Goal: Transaction & Acquisition: Purchase product/service

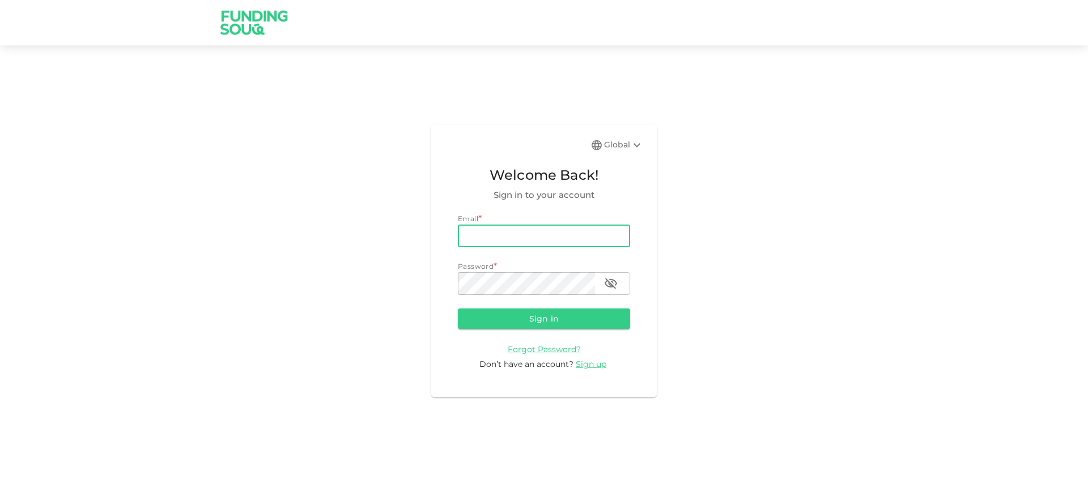
click at [513, 232] on input "email" at bounding box center [544, 235] width 172 height 23
type input "[EMAIL_ADDRESS][DOMAIN_NAME]"
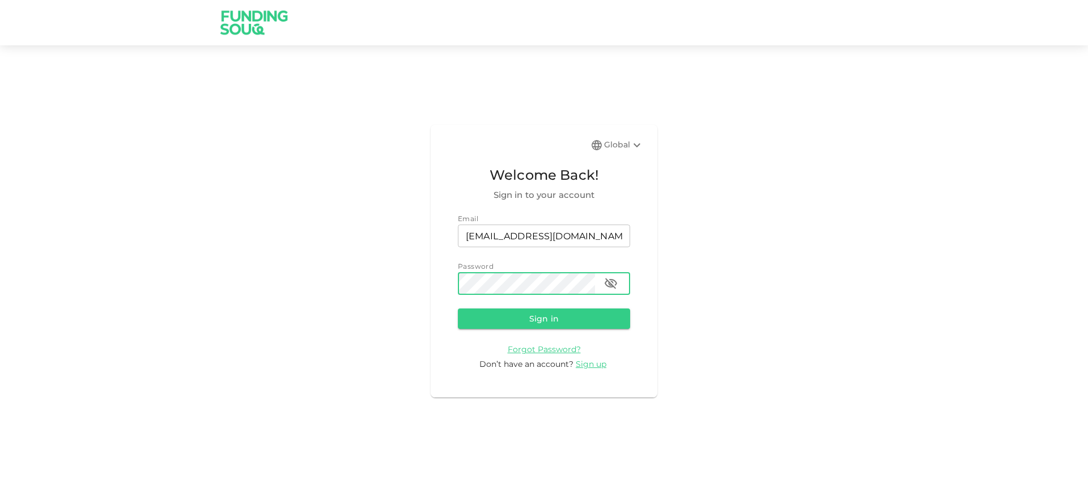
click at [458, 308] on button "Sign in" at bounding box center [544, 318] width 172 height 20
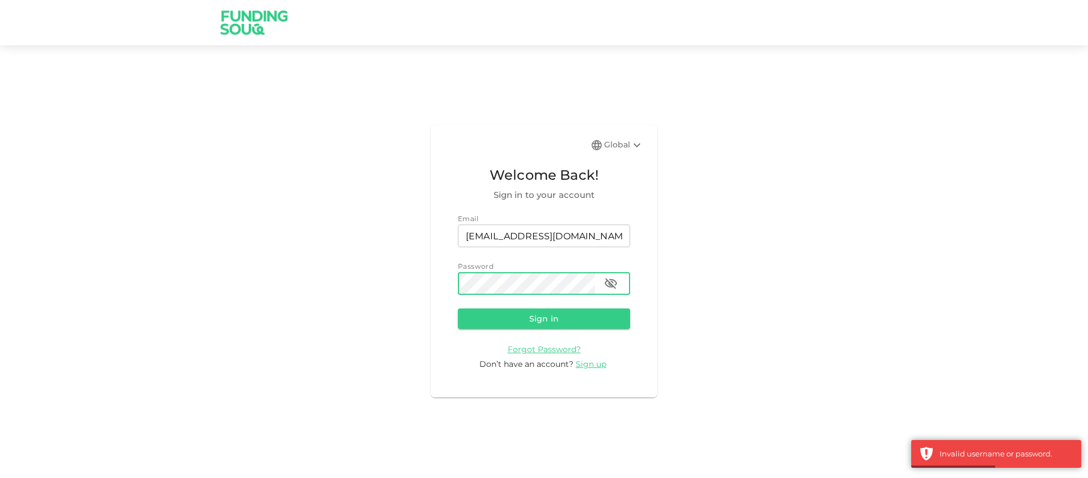
click at [614, 284] on icon "button" at bounding box center [611, 283] width 14 height 14
drag, startPoint x: 505, startPoint y: 318, endPoint x: 522, endPoint y: 321, distance: 16.7
click at [505, 318] on button "Sign in" at bounding box center [544, 318] width 172 height 20
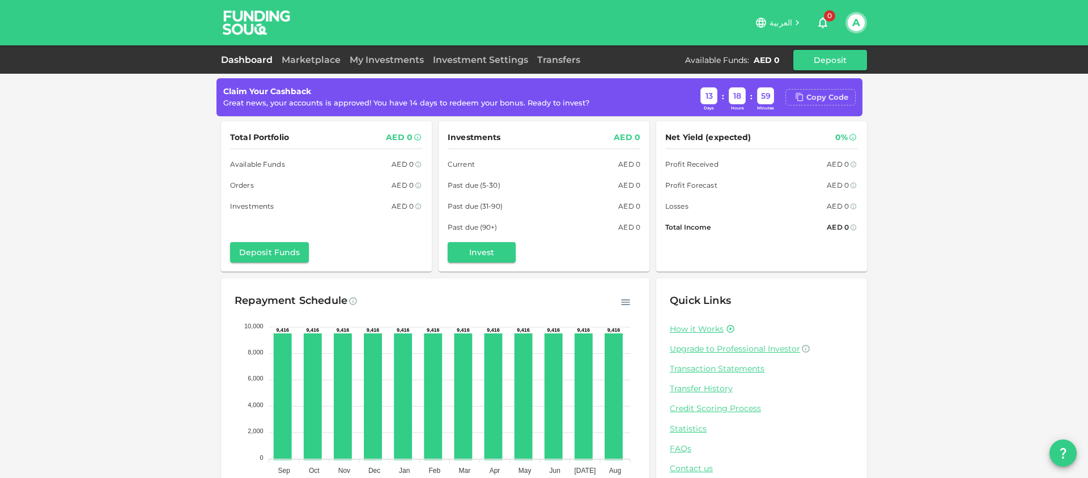
click at [816, 94] on div "Copy Code" at bounding box center [827, 97] width 42 height 11
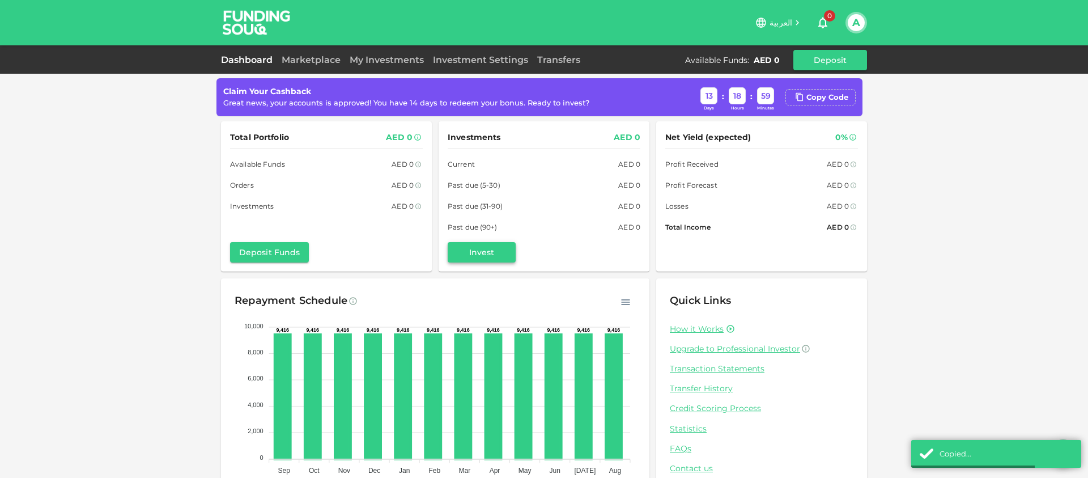
click at [488, 250] on button "Invest" at bounding box center [482, 252] width 68 height 20
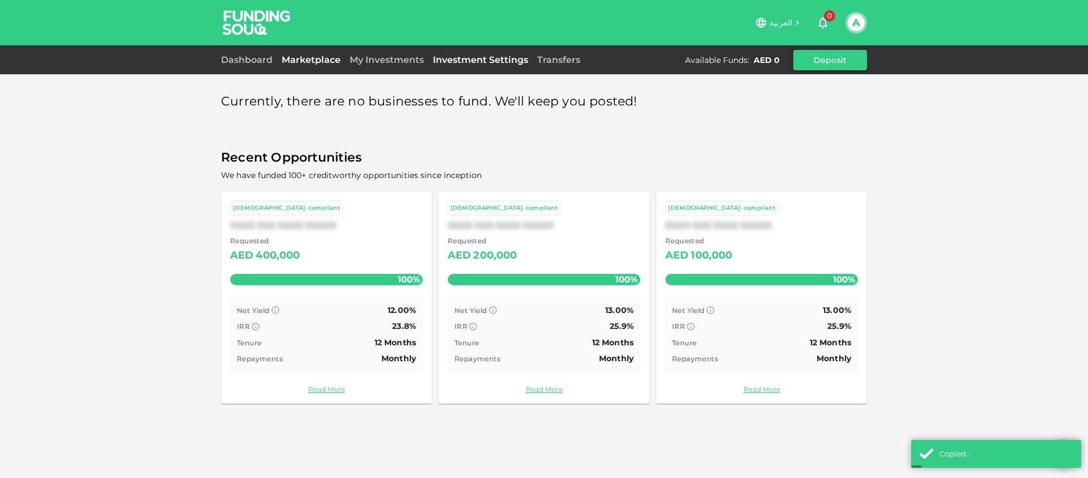
click at [514, 62] on link "Investment Settings" at bounding box center [480, 59] width 104 height 11
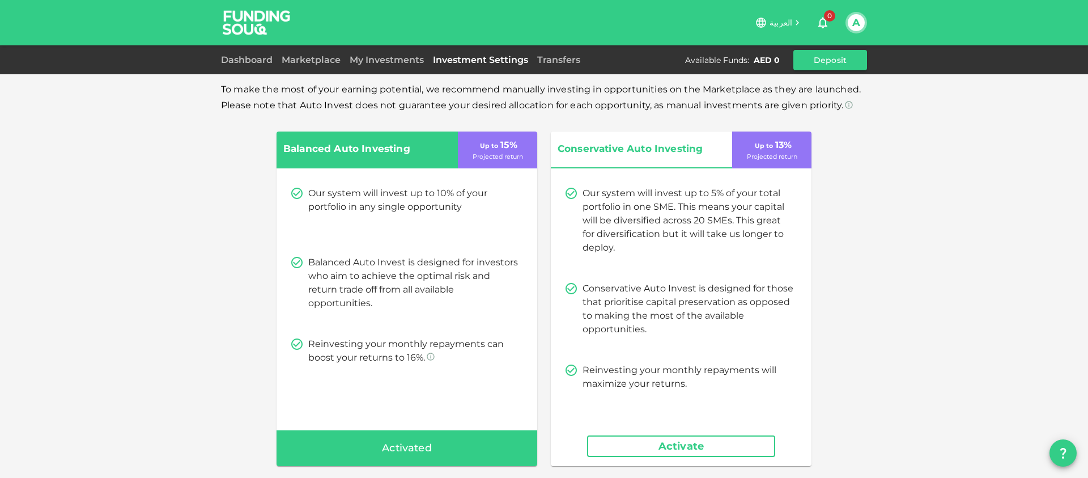
click at [424, 445] on span "Activated" at bounding box center [407, 448] width 50 height 18
click at [501, 154] on p "Projected return" at bounding box center [497, 157] width 50 height 10
drag, startPoint x: 442, startPoint y: 103, endPoint x: 655, endPoint y: 108, distance: 213.6
click at [655, 108] on span "To make the most of your earning potential, we recommend manually investing in …" at bounding box center [541, 97] width 640 height 27
click at [390, 448] on span "Activated" at bounding box center [407, 448] width 50 height 18
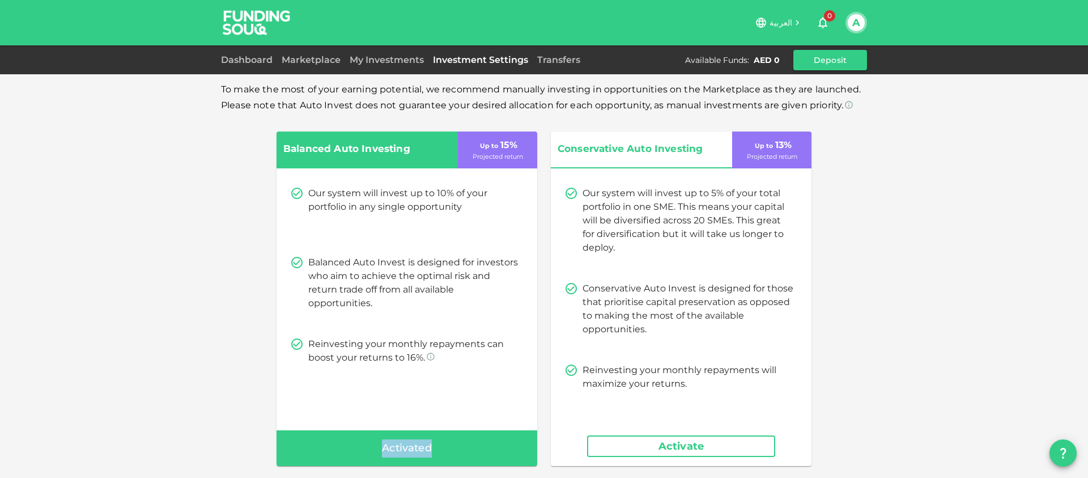
click at [390, 448] on span "Activated" at bounding box center [407, 448] width 50 height 18
click at [462, 442] on div "Activated" at bounding box center [406, 448] width 261 height 36
click at [404, 442] on span "Activated" at bounding box center [407, 448] width 50 height 18
click at [382, 62] on link "My Investments" at bounding box center [386, 59] width 83 height 11
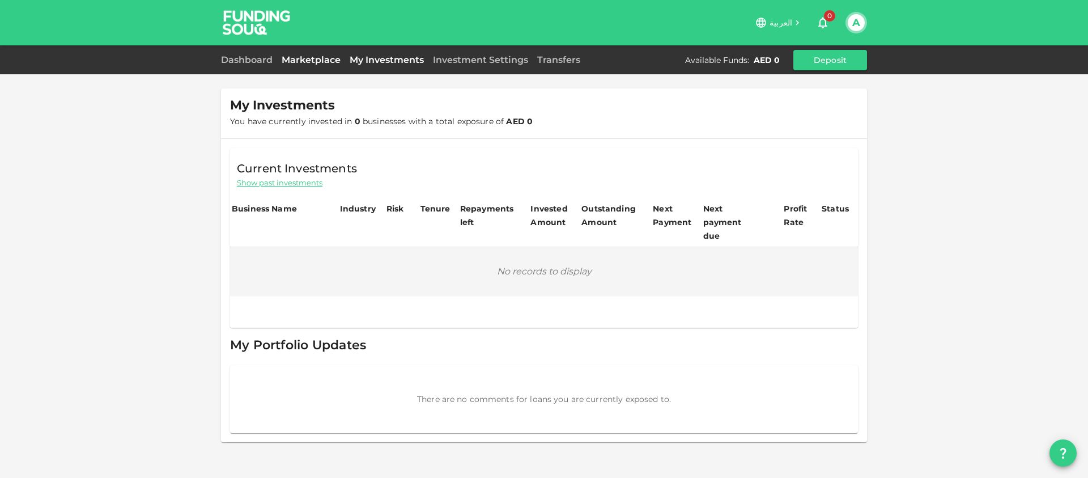
click at [303, 61] on link "Marketplace" at bounding box center [311, 59] width 68 height 11
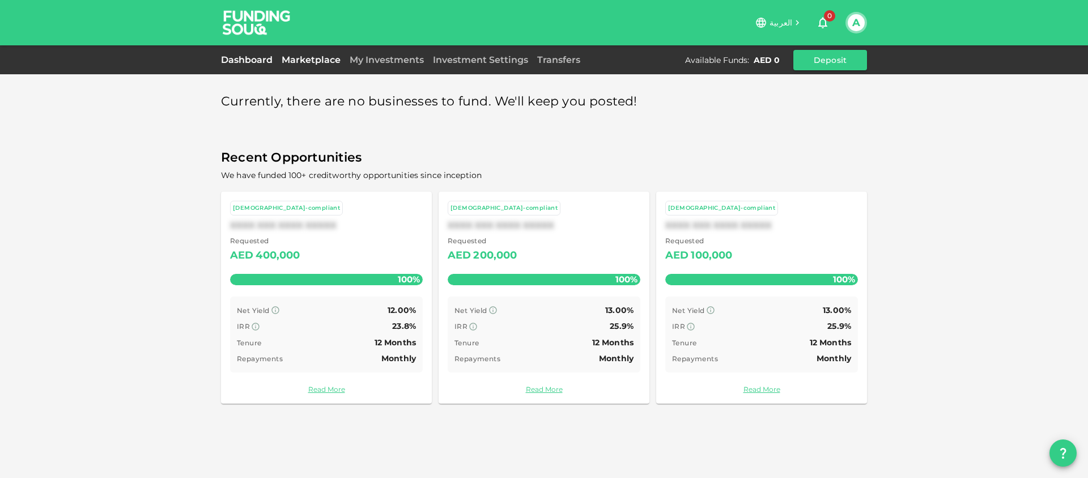
click at [251, 61] on link "Dashboard" at bounding box center [249, 59] width 56 height 11
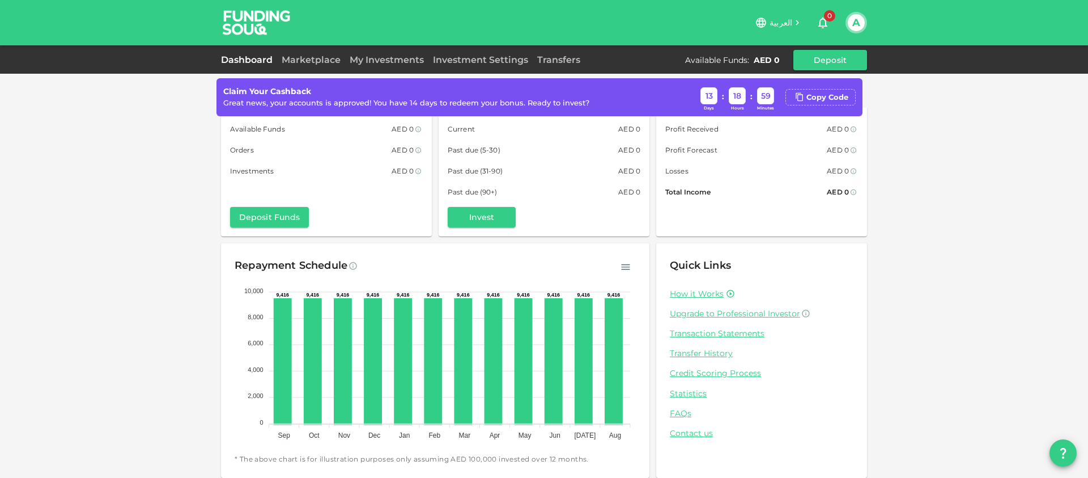
scroll to position [42, 0]
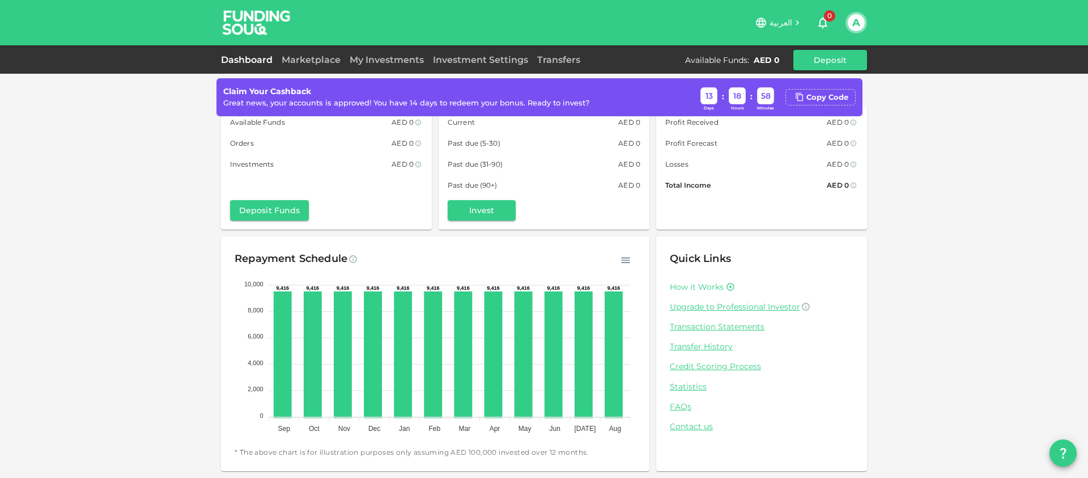
click at [718, 288] on link "How it Works" at bounding box center [697, 287] width 54 height 11
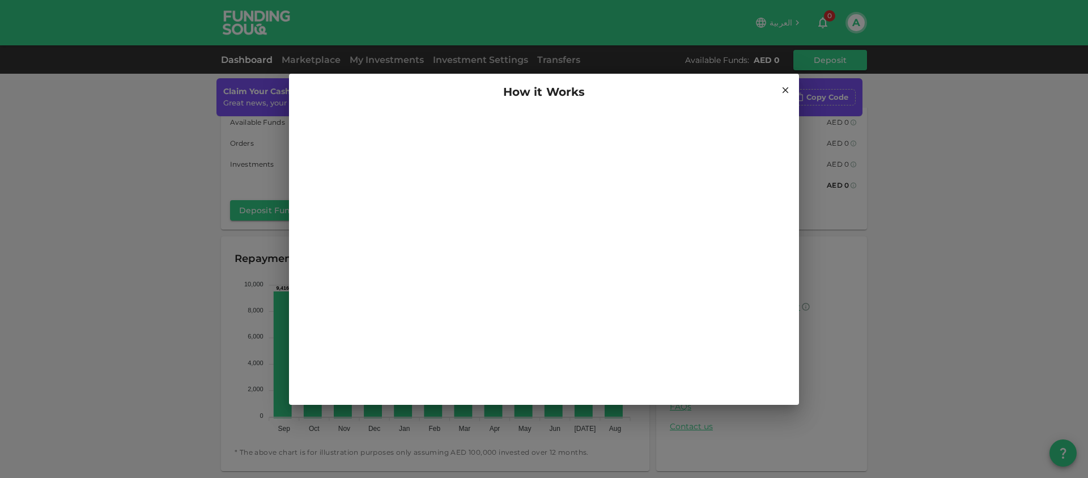
click at [784, 91] on icon at bounding box center [785, 90] width 10 height 10
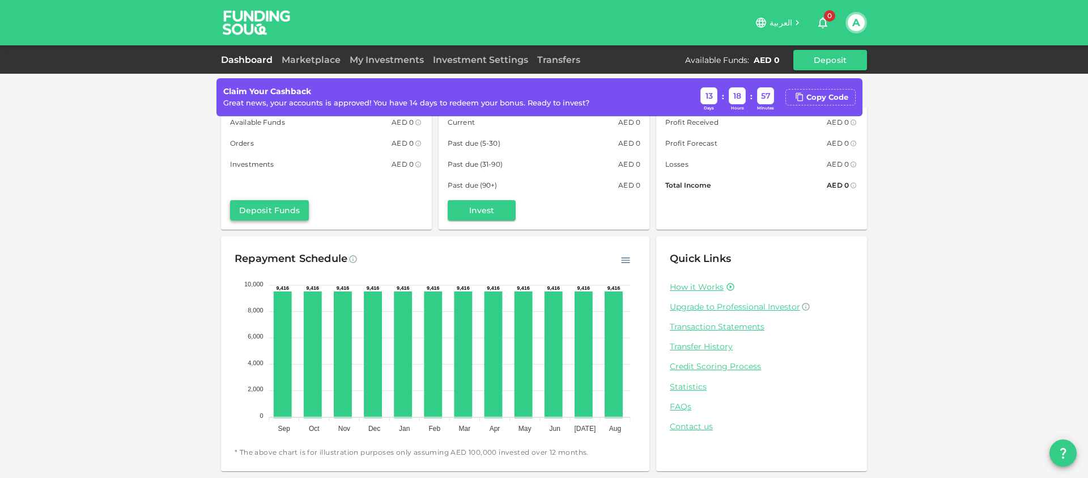
click at [252, 218] on button "Deposit Funds" at bounding box center [269, 210] width 79 height 20
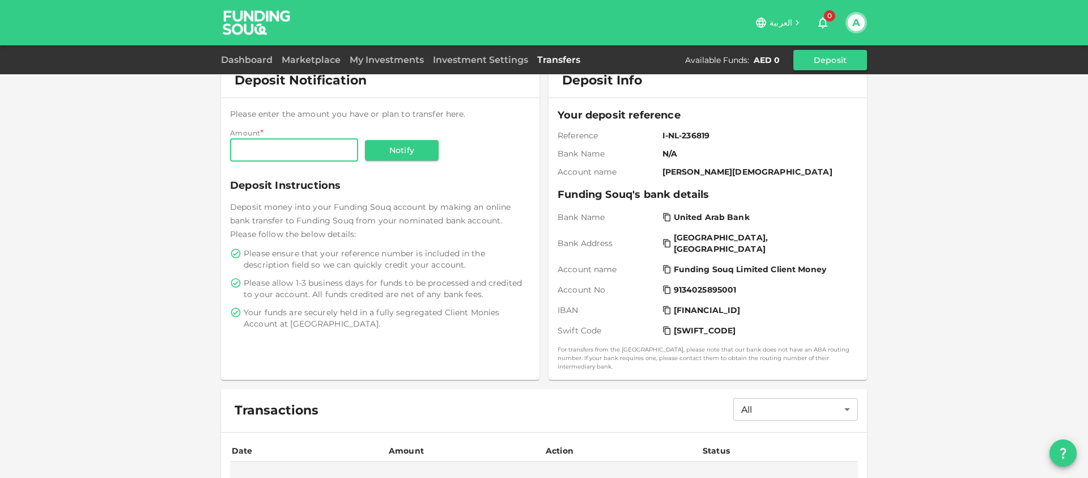
scroll to position [58, 0]
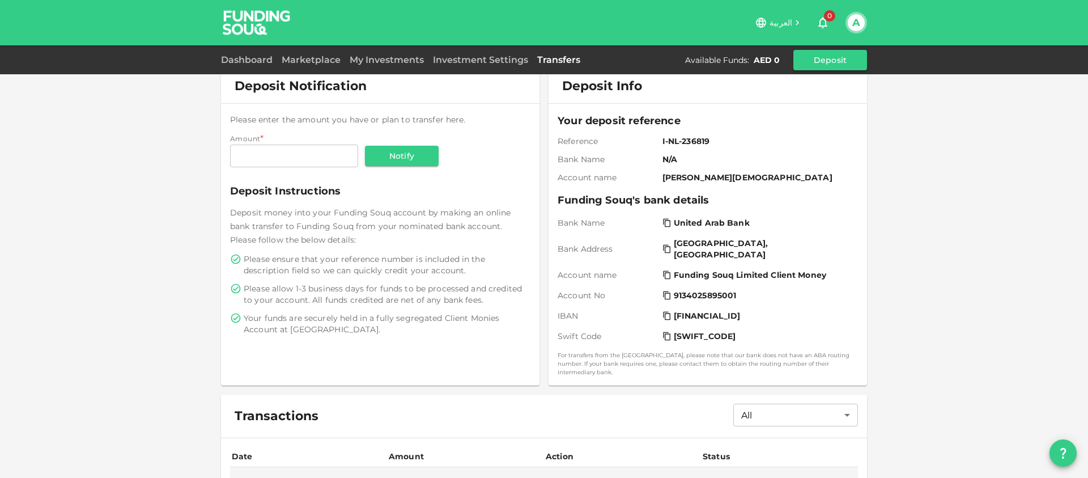
drag, startPoint x: 350, startPoint y: 256, endPoint x: 484, endPoint y: 305, distance: 142.5
click at [487, 308] on div "Please ensure that your reference number is included in the description field s…" at bounding box center [380, 294] width 300 height 82
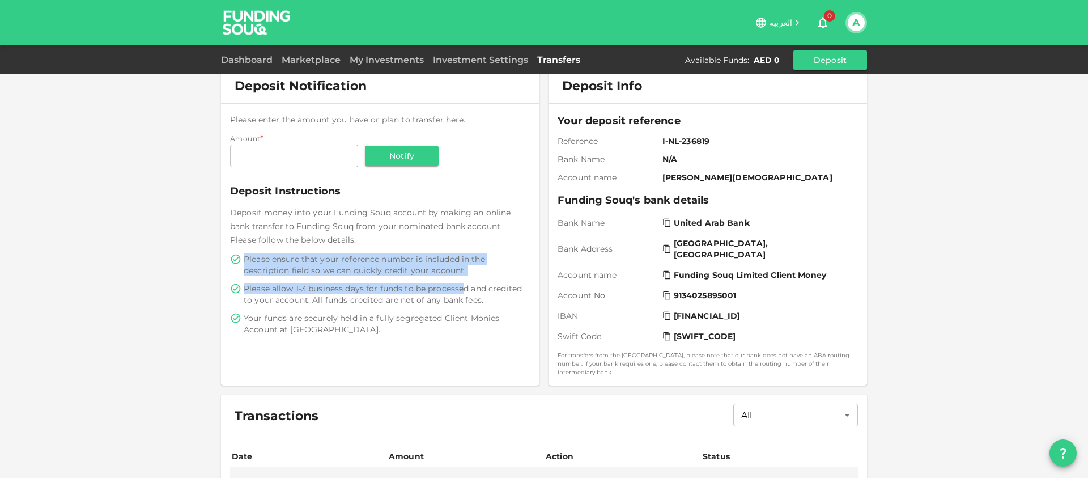
drag, startPoint x: 461, startPoint y: 289, endPoint x: 325, endPoint y: 253, distance: 140.3
click at [325, 253] on div "Please ensure that your reference number is included in the description field s…" at bounding box center [380, 294] width 300 height 82
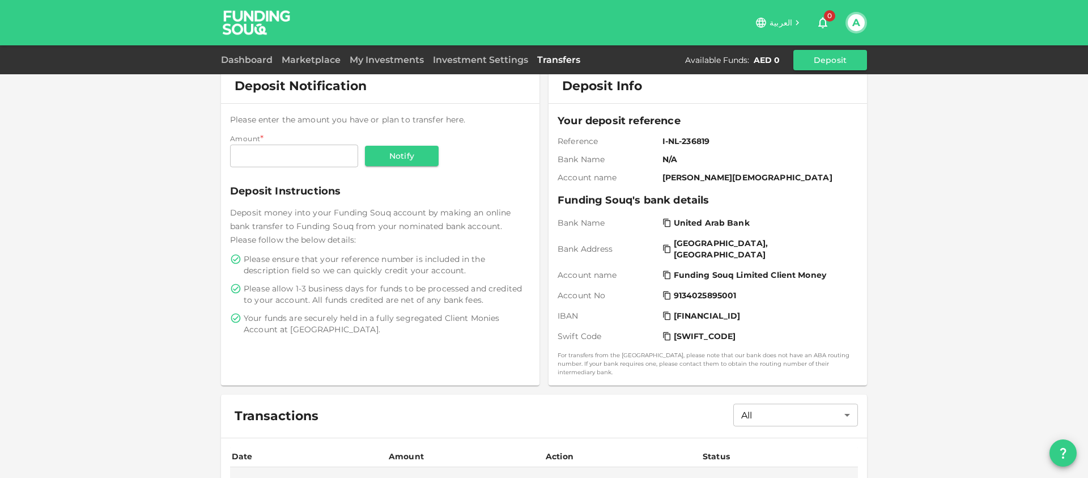
click at [386, 317] on span "Your funds are securely held in a fully segregated Client Monies Account at Uni…" at bounding box center [386, 323] width 284 height 23
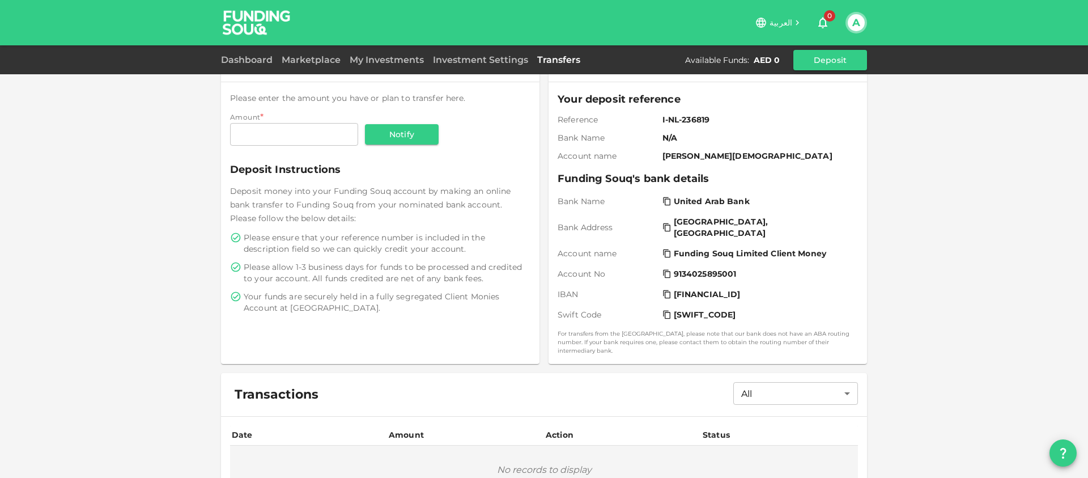
scroll to position [0, 0]
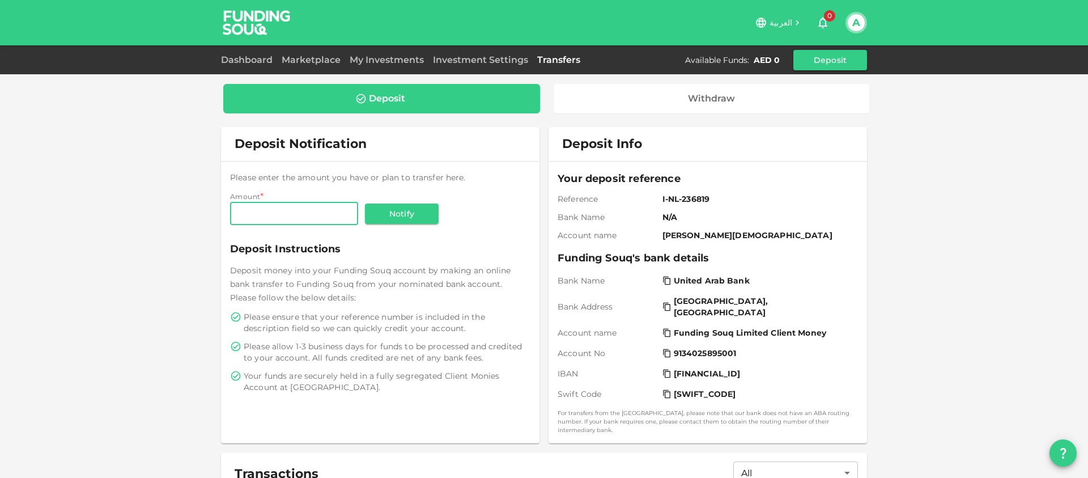
click at [321, 213] on input "Amount" at bounding box center [294, 213] width 128 height 23
click at [393, 65] on div "My Investments" at bounding box center [386, 60] width 83 height 14
click at [407, 62] on link "My Investments" at bounding box center [386, 59] width 83 height 11
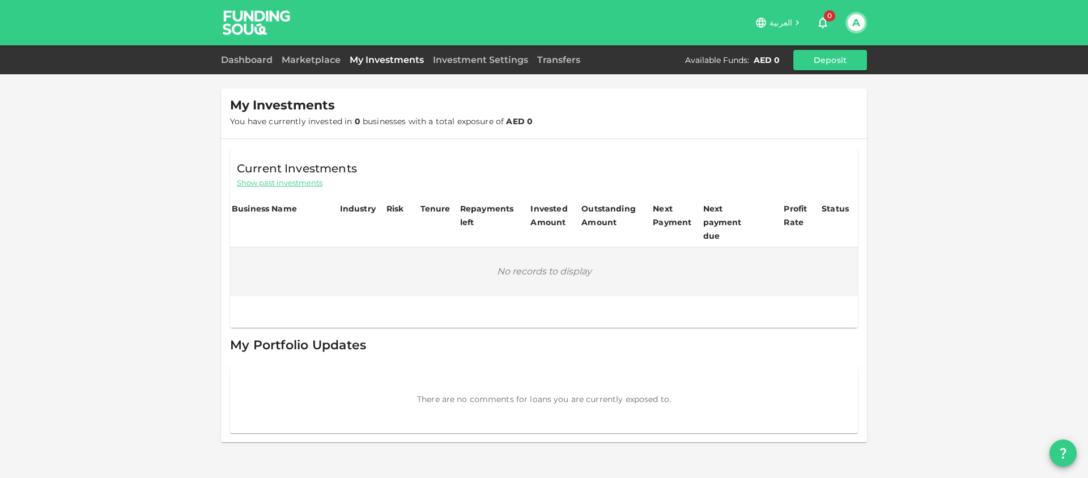
click at [483, 65] on div "Investment Settings" at bounding box center [480, 60] width 104 height 14
click at [485, 62] on link "Investment Settings" at bounding box center [480, 59] width 104 height 11
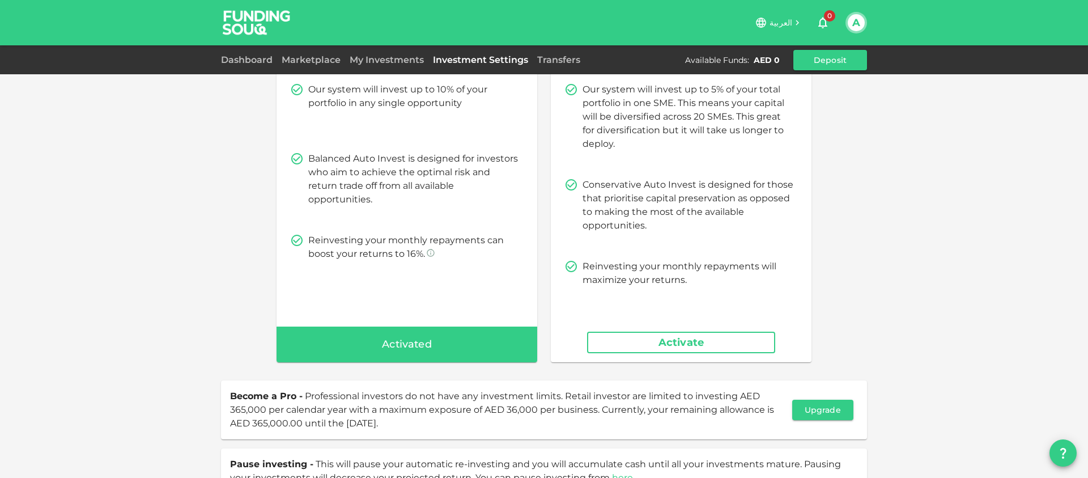
scroll to position [118, 0]
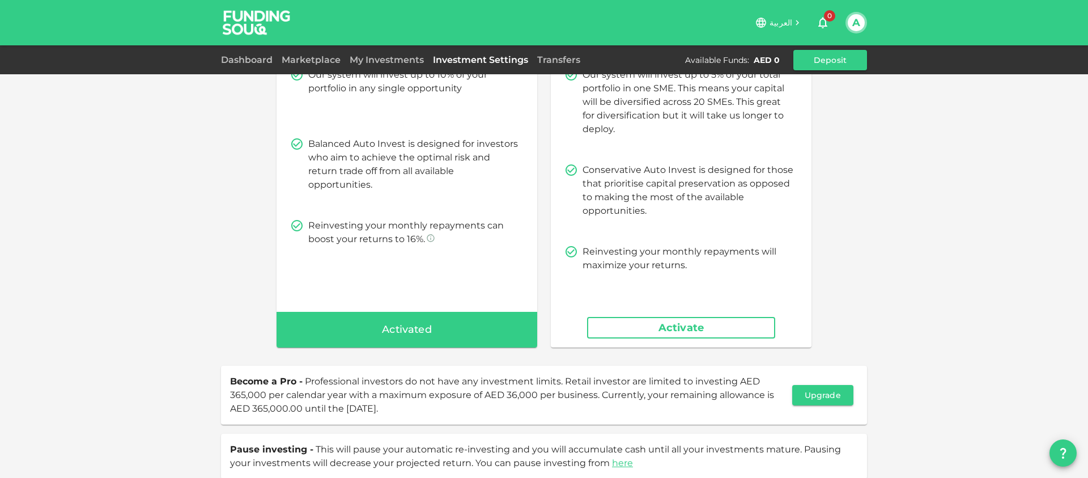
drag, startPoint x: 493, startPoint y: 385, endPoint x: 560, endPoint y: 408, distance: 70.0
click at [560, 408] on span "Become a Pro - Professional investors do not have any investment limits. Retail…" at bounding box center [508, 394] width 557 height 41
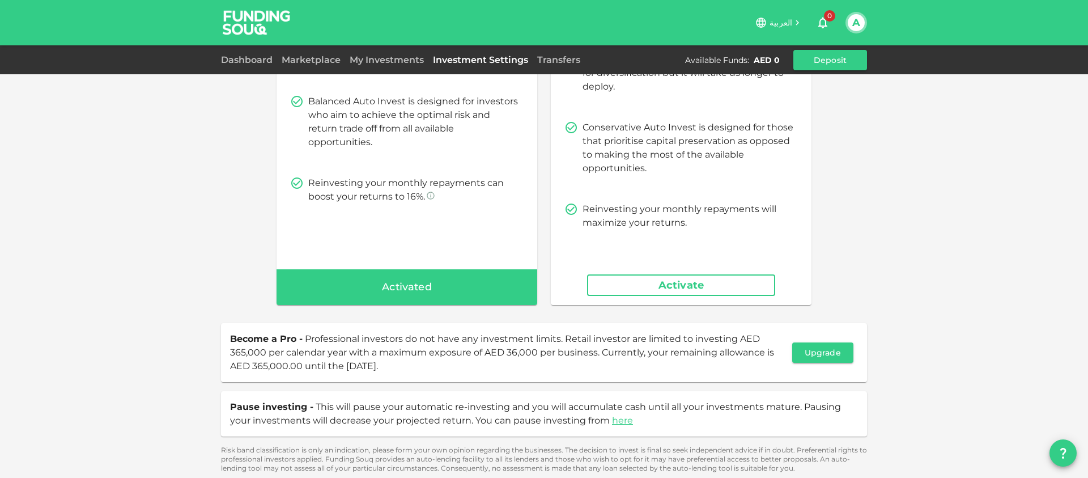
scroll to position [163, 0]
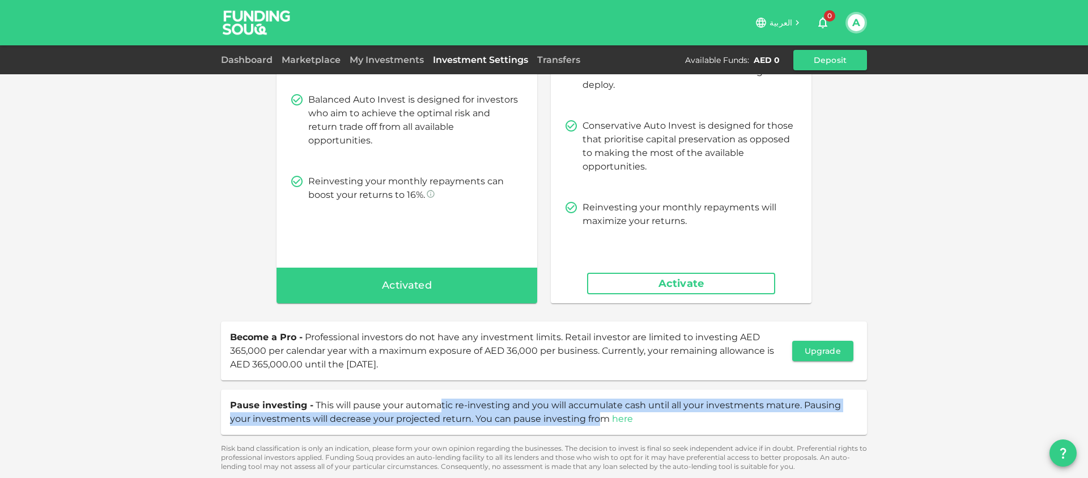
drag, startPoint x: 441, startPoint y: 401, endPoint x: 619, endPoint y: 420, distance: 178.9
click at [603, 418] on span "This will pause your automatic re-investing and you will accumulate cash until …" at bounding box center [535, 411] width 611 height 24
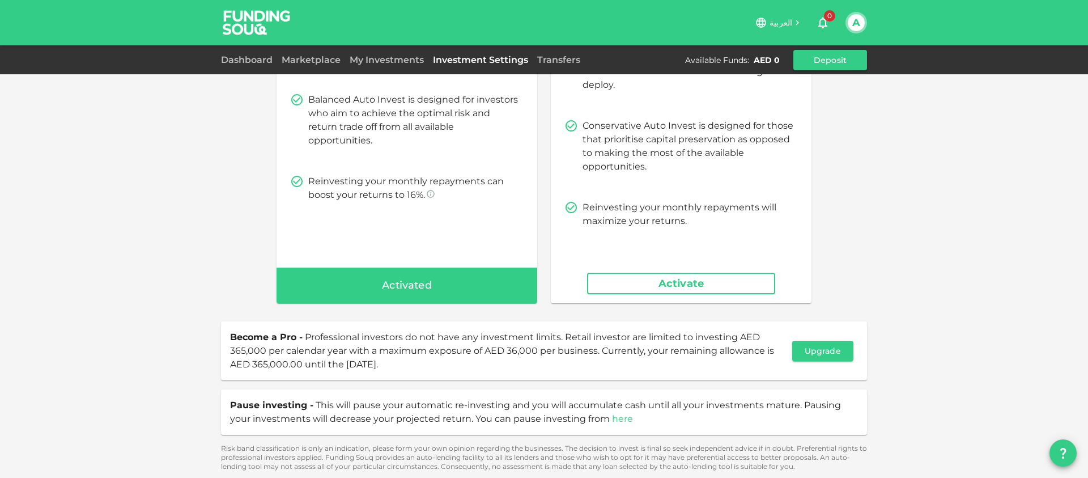
click at [620, 420] on link "here" at bounding box center [622, 418] width 21 height 11
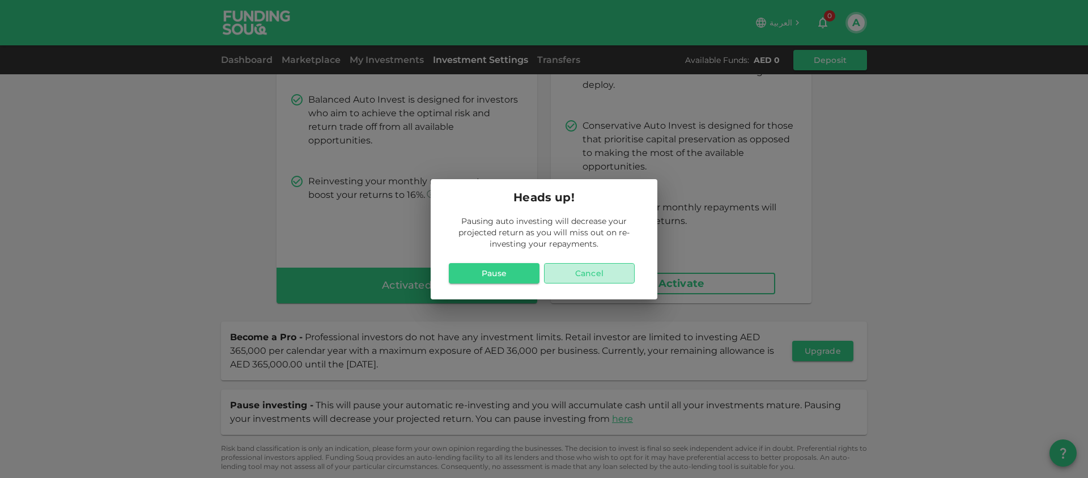
click at [603, 273] on button "Cancel" at bounding box center [589, 273] width 91 height 20
